Goal: Find specific fact: Find contact information

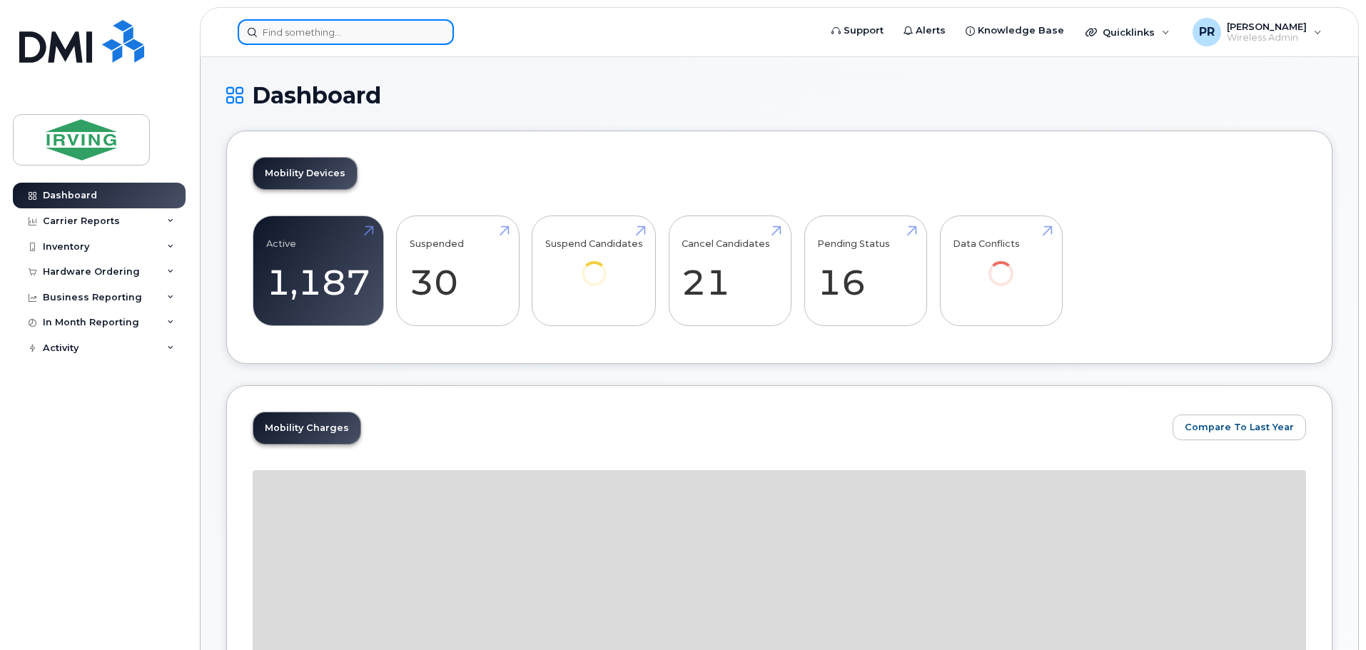
click at [370, 26] on input at bounding box center [346, 32] width 216 height 26
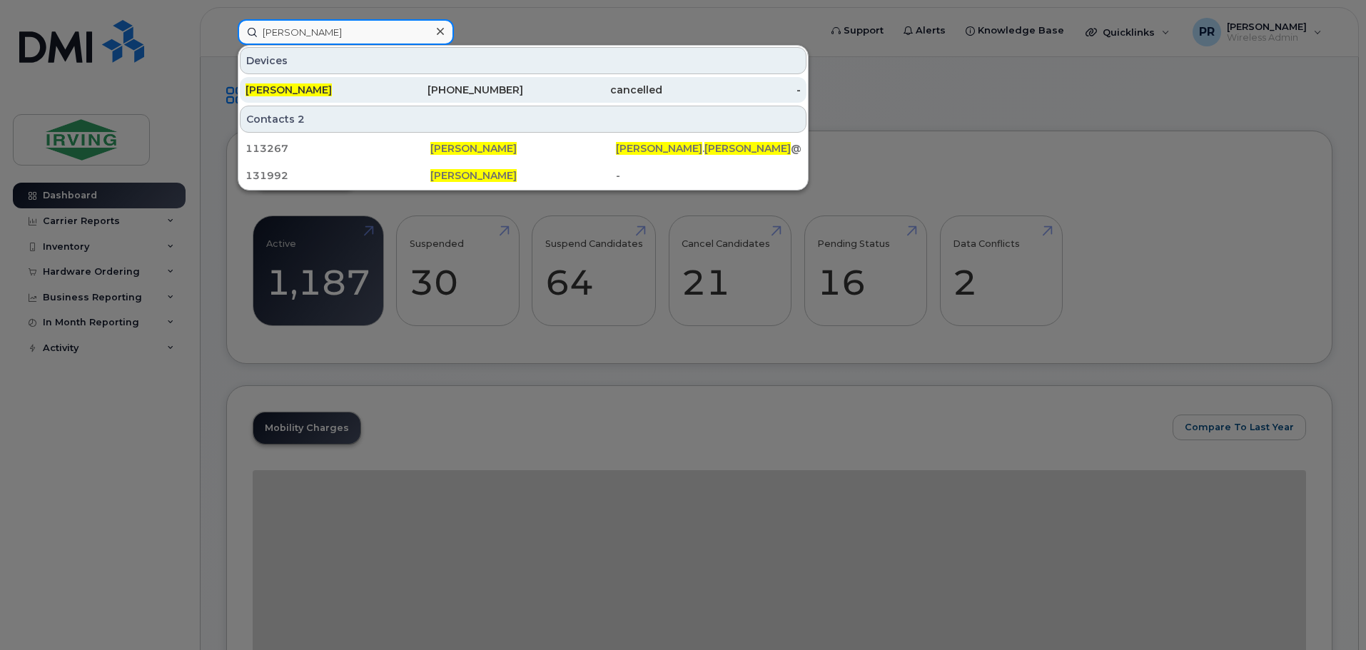
type input "[PERSON_NAME]"
click at [316, 88] on div "[PERSON_NAME]" at bounding box center [314, 90] width 139 height 14
